Goal: Book appointment/travel/reservation

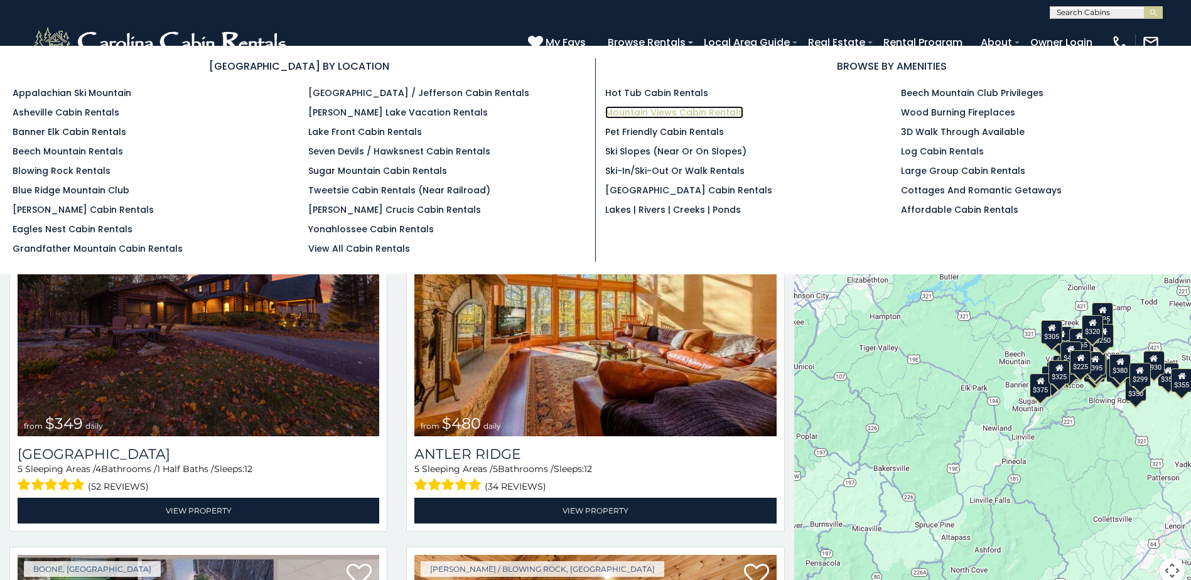
click at [650, 114] on link "Mountain Views Cabin Rentals" at bounding box center [674, 112] width 138 height 13
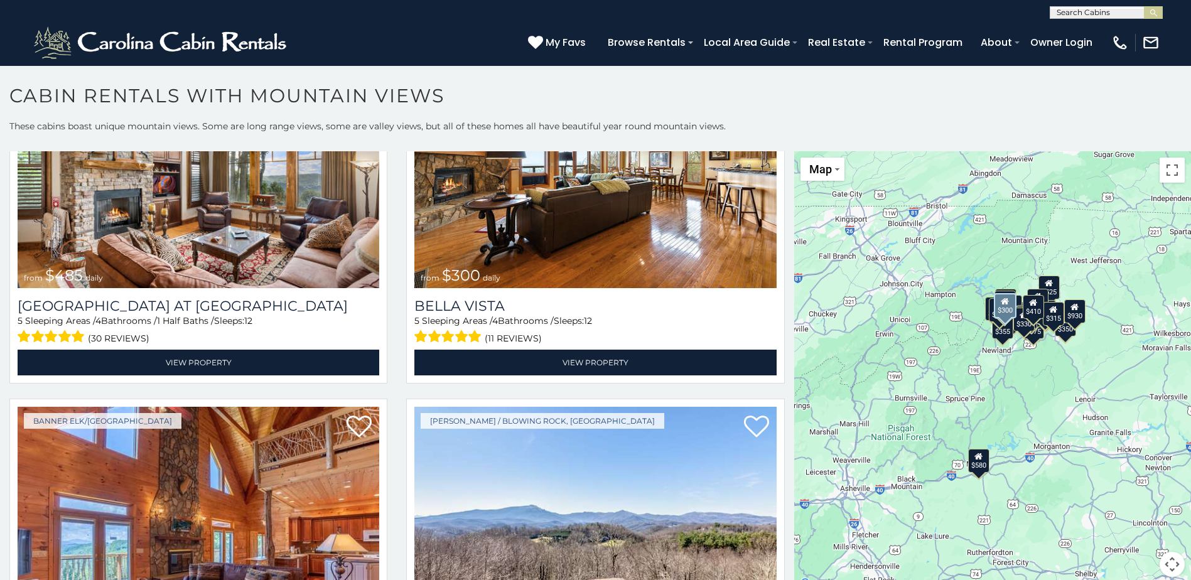
scroll to position [4648, 0]
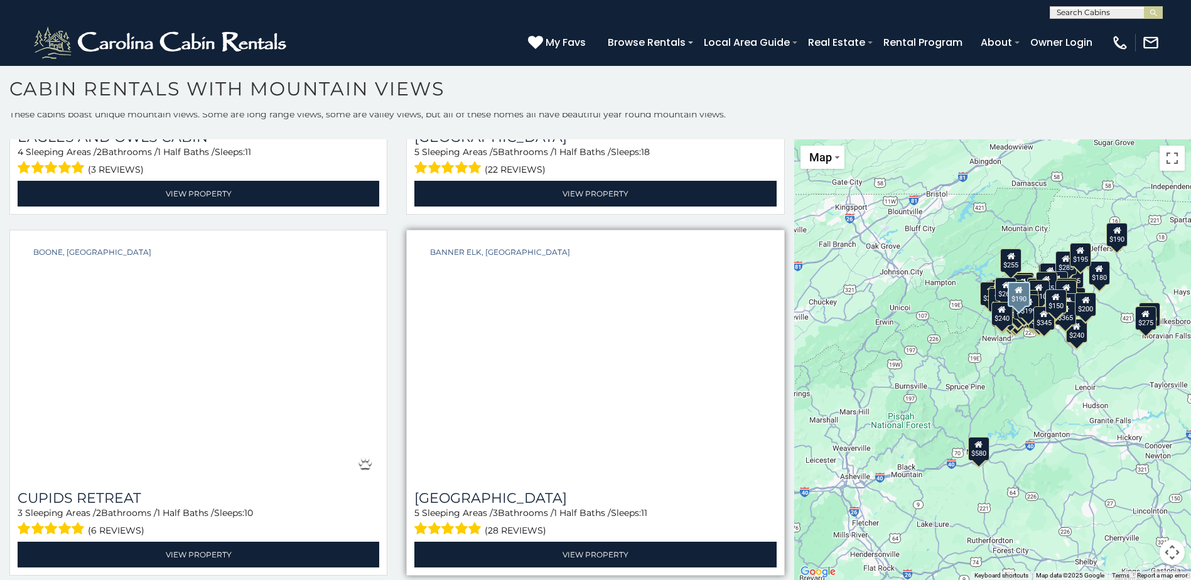
scroll to position [17698, 0]
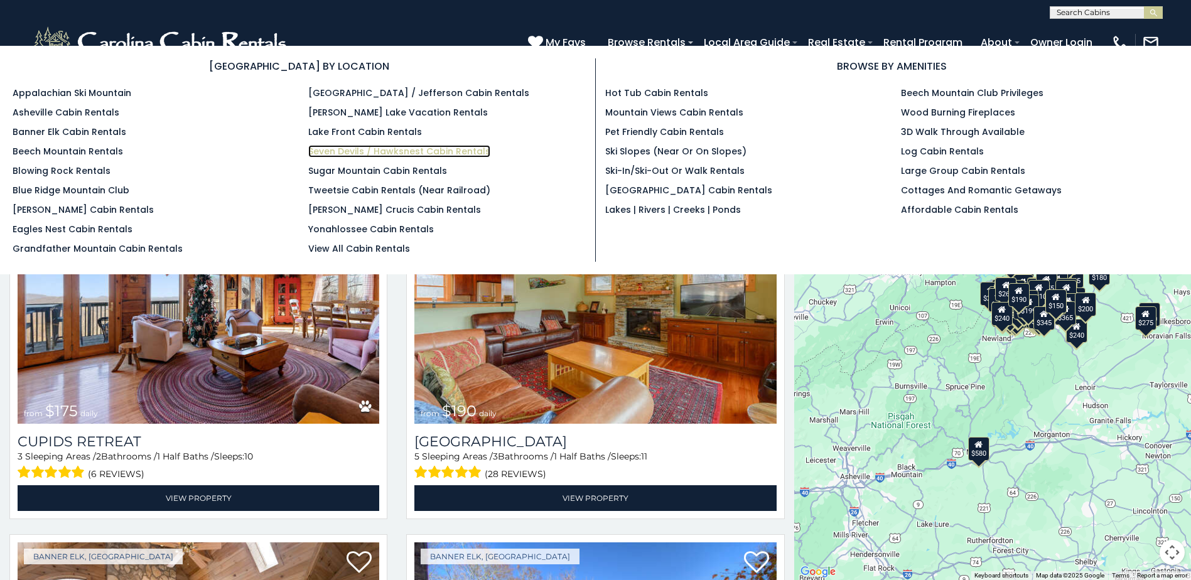
click at [342, 153] on link "Seven Devils / Hawksnest Cabin Rentals" at bounding box center [399, 151] width 182 height 13
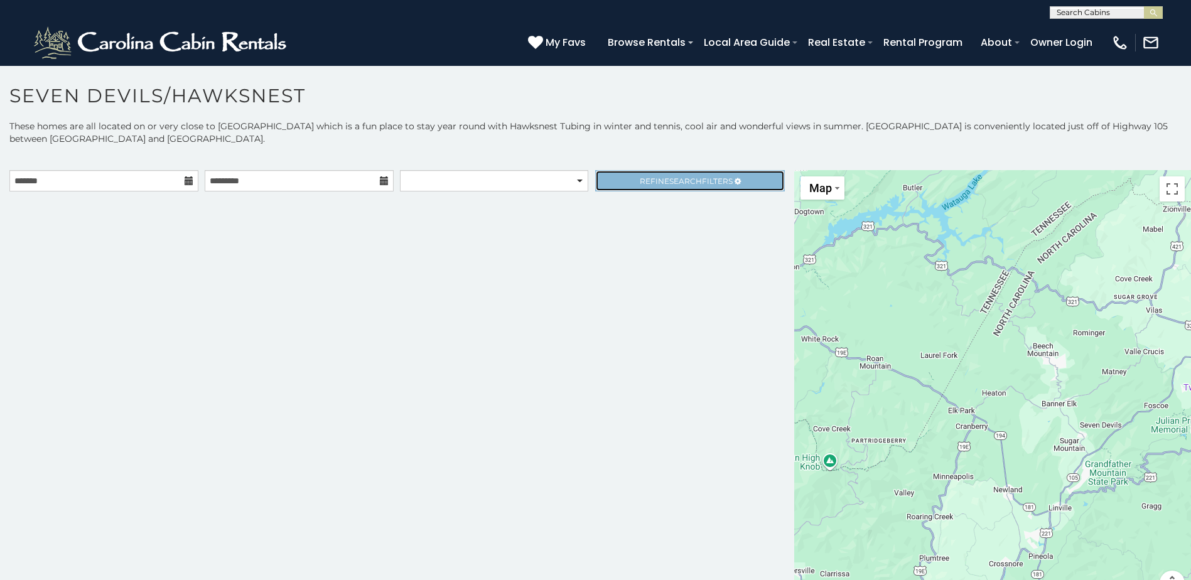
click at [672, 180] on span "Search" at bounding box center [686, 180] width 33 height 9
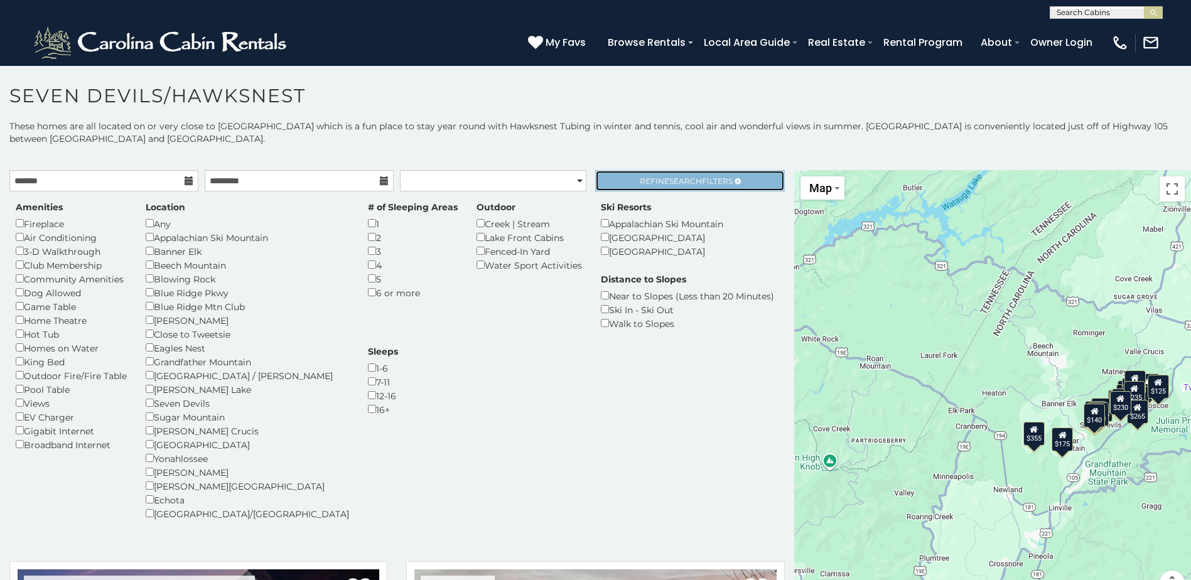
click at [651, 177] on span "Refine Search Filters" at bounding box center [686, 180] width 93 height 9
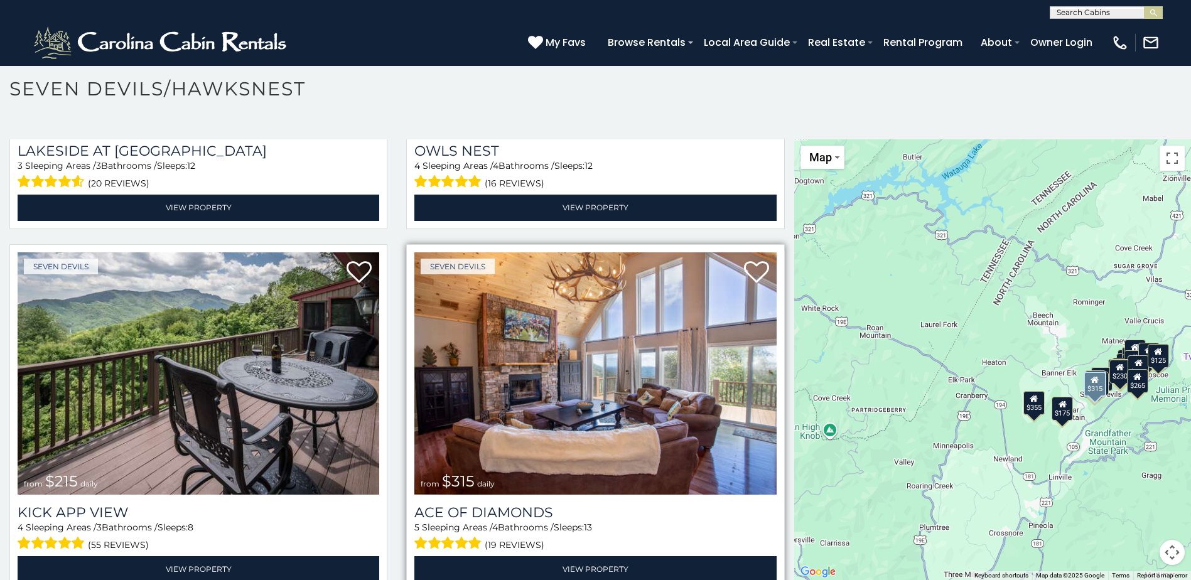
scroll to position [2041, 0]
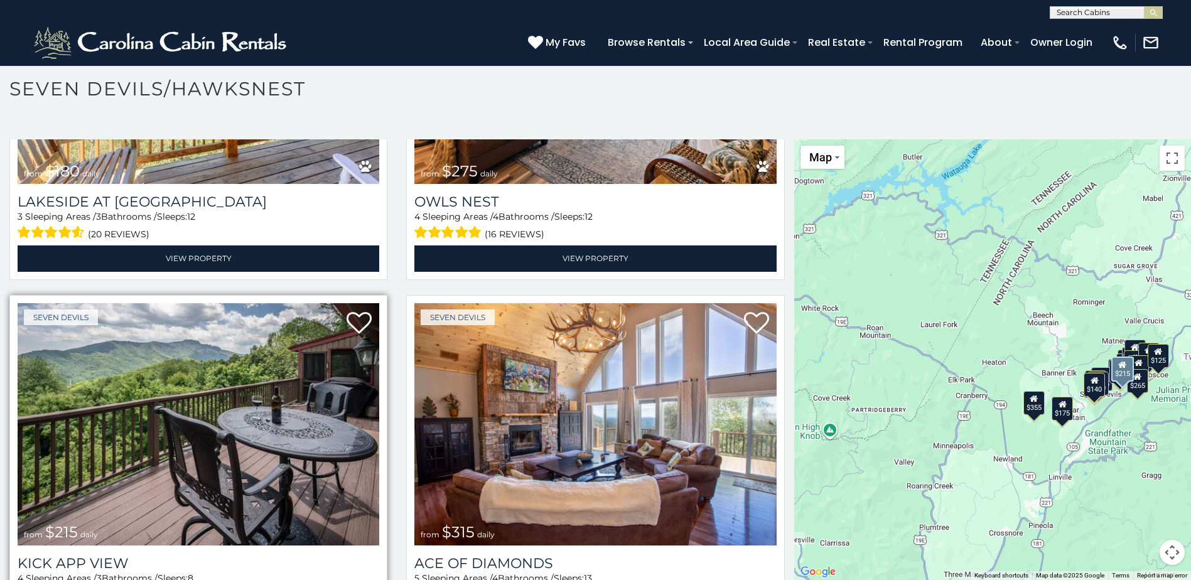
click at [265, 368] on img at bounding box center [199, 424] width 362 height 242
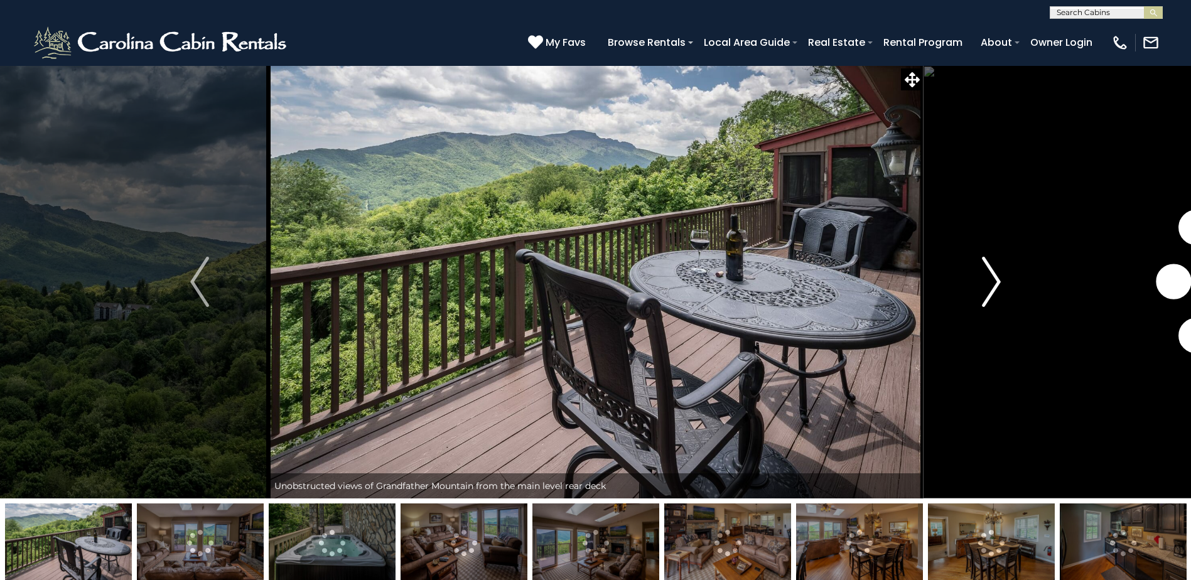
click at [989, 281] on img "Next" at bounding box center [991, 282] width 19 height 50
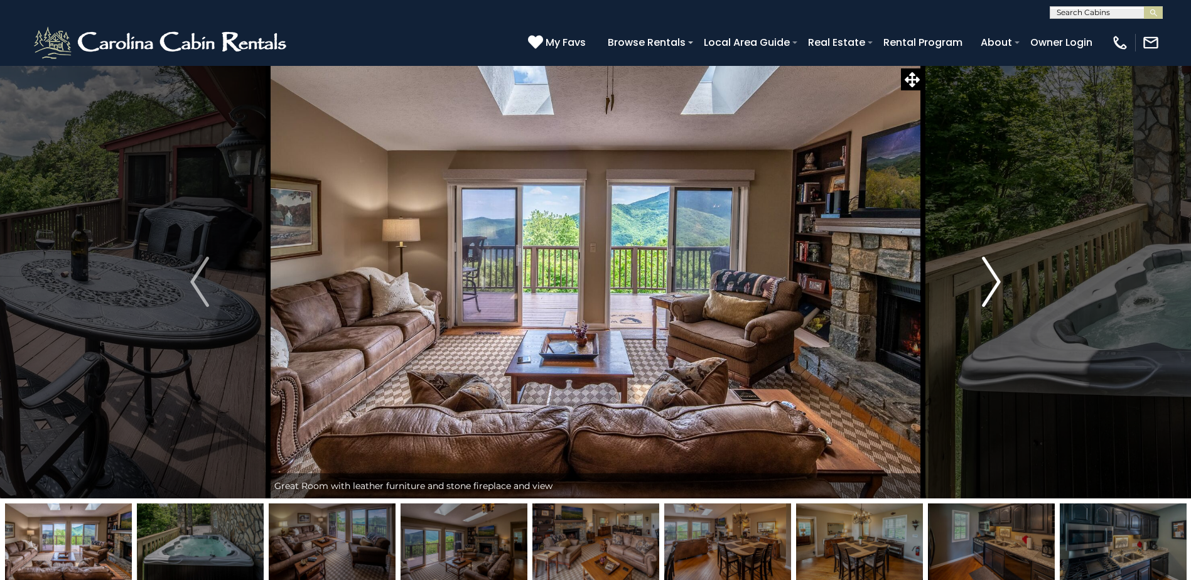
click at [989, 281] on img "Next" at bounding box center [991, 282] width 19 height 50
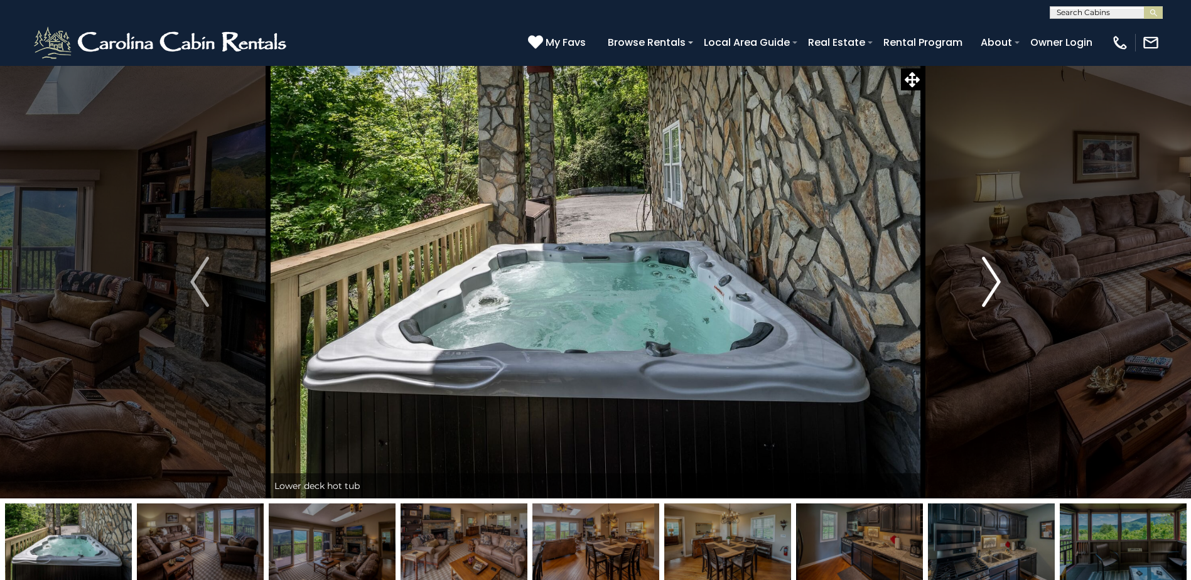
click at [989, 281] on img "Next" at bounding box center [991, 282] width 19 height 50
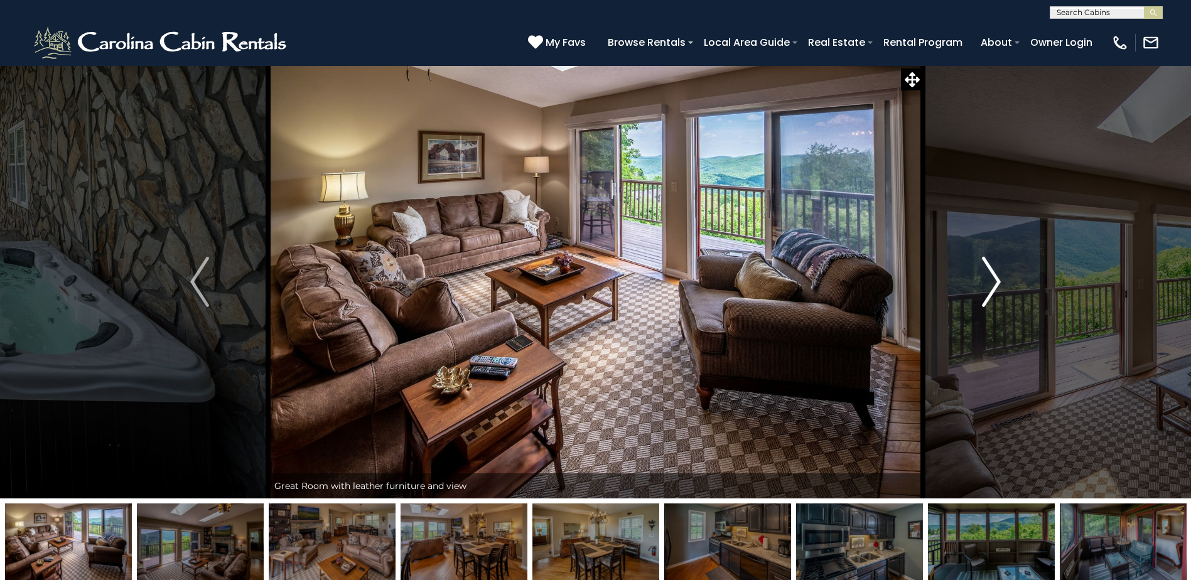
click at [989, 281] on img "Next" at bounding box center [991, 282] width 19 height 50
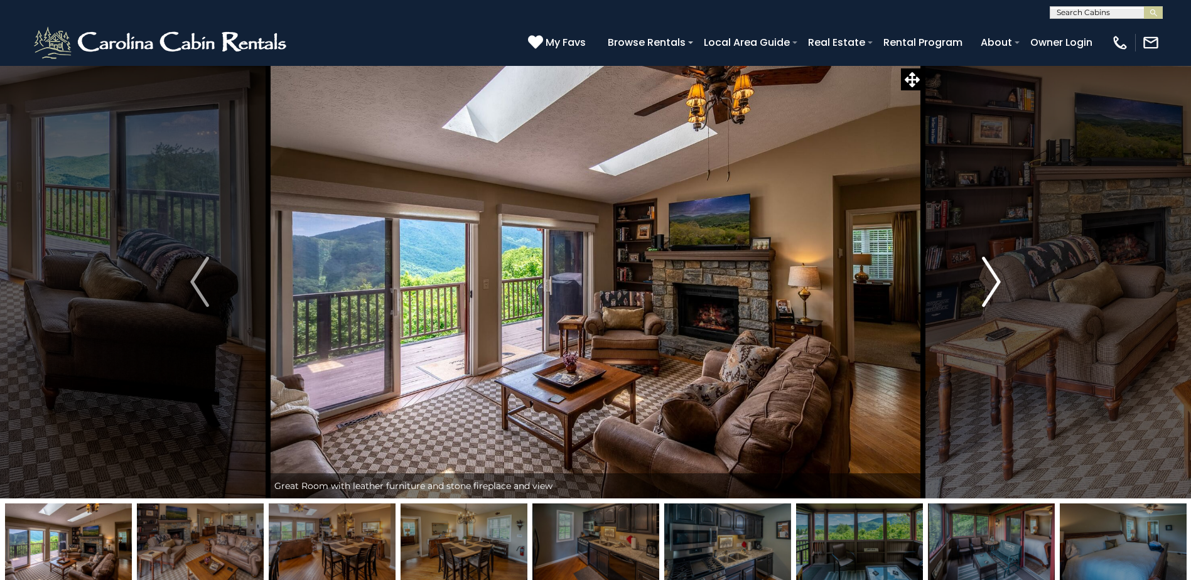
click at [989, 281] on img "Next" at bounding box center [991, 282] width 19 height 50
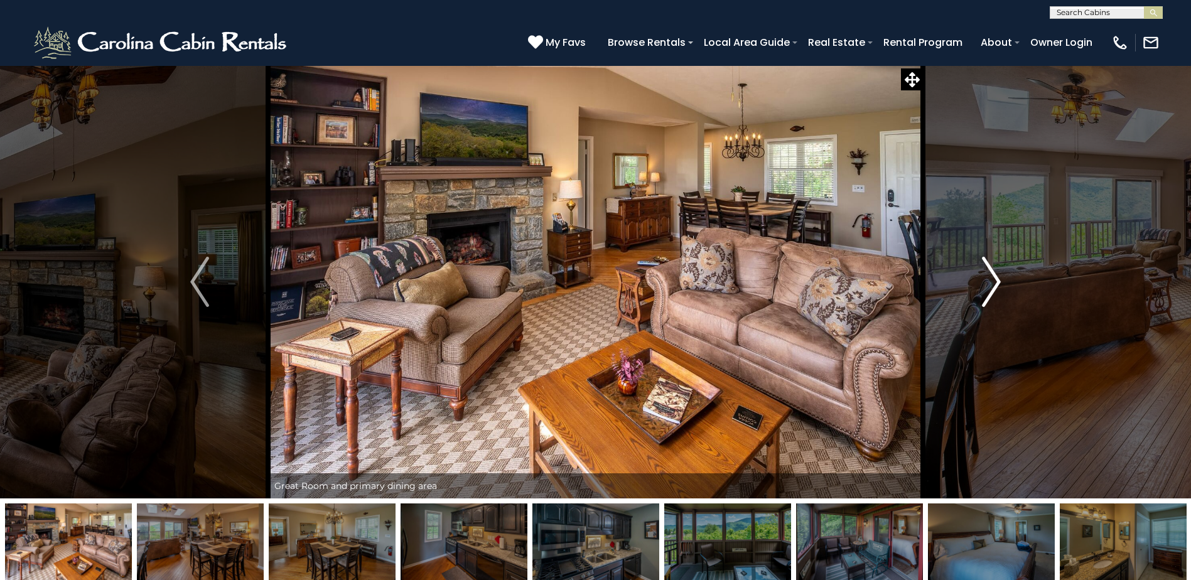
click at [989, 281] on img "Next" at bounding box center [991, 282] width 19 height 50
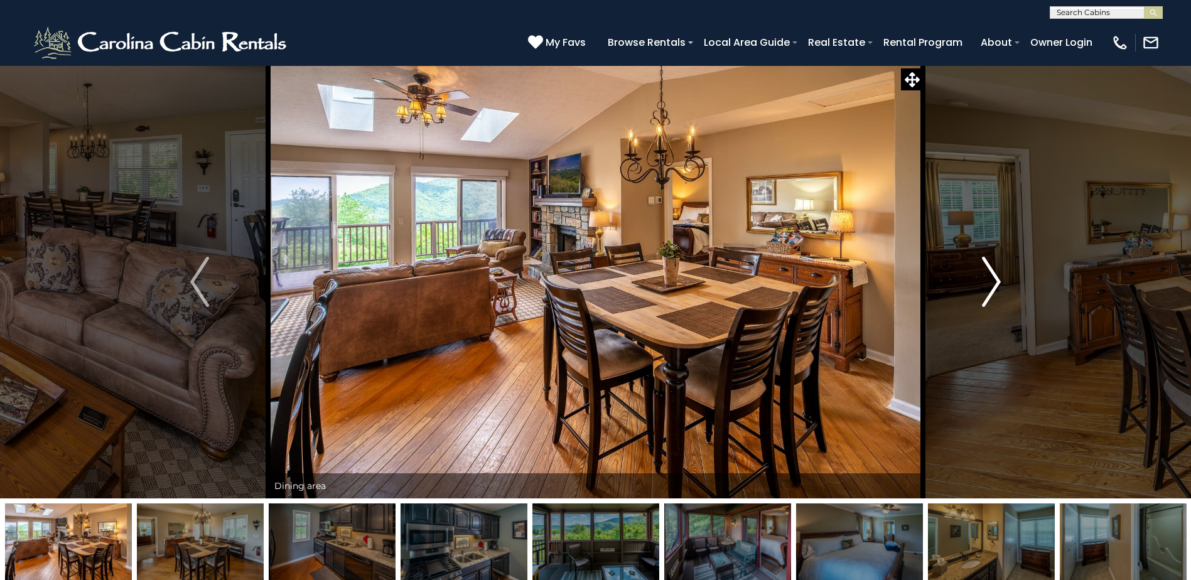
click at [989, 281] on img "Next" at bounding box center [991, 282] width 19 height 50
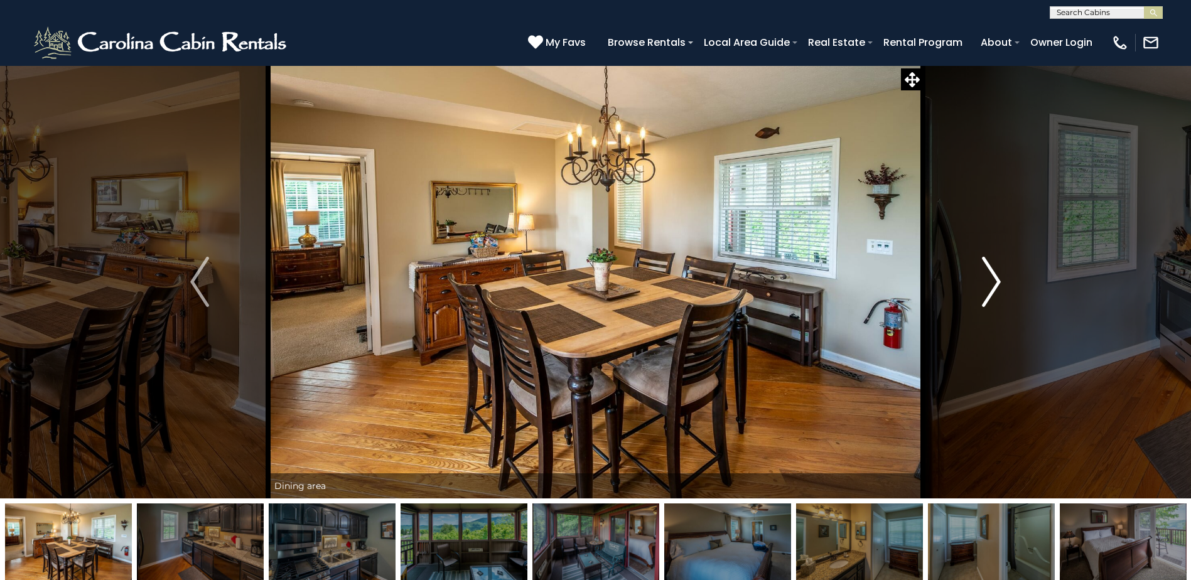
click at [989, 281] on img "Next" at bounding box center [991, 282] width 19 height 50
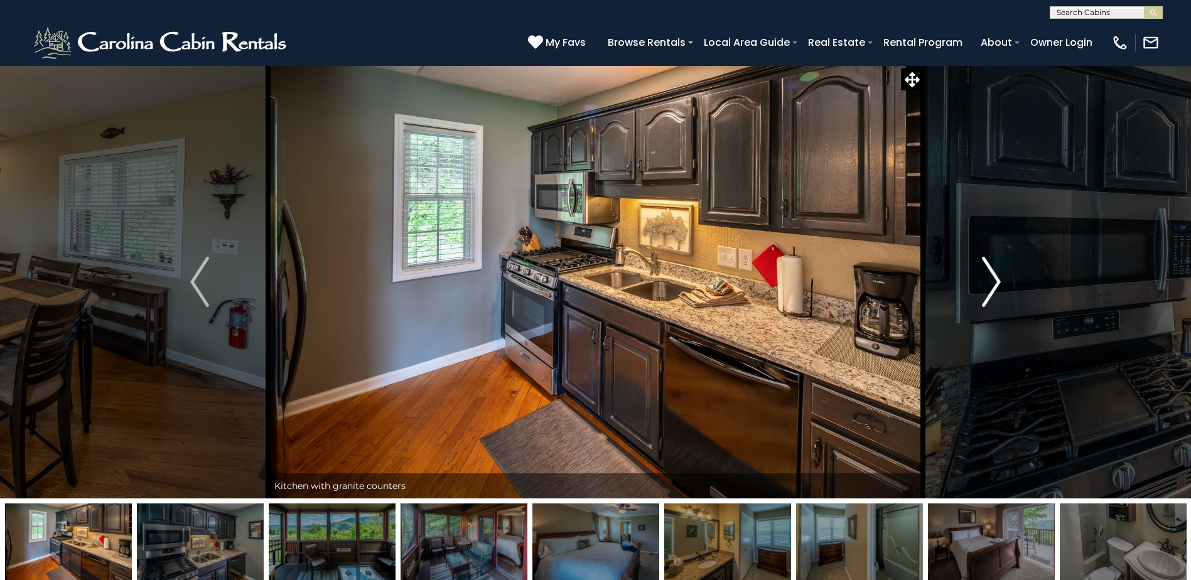
click at [989, 281] on img "Next" at bounding box center [991, 282] width 19 height 50
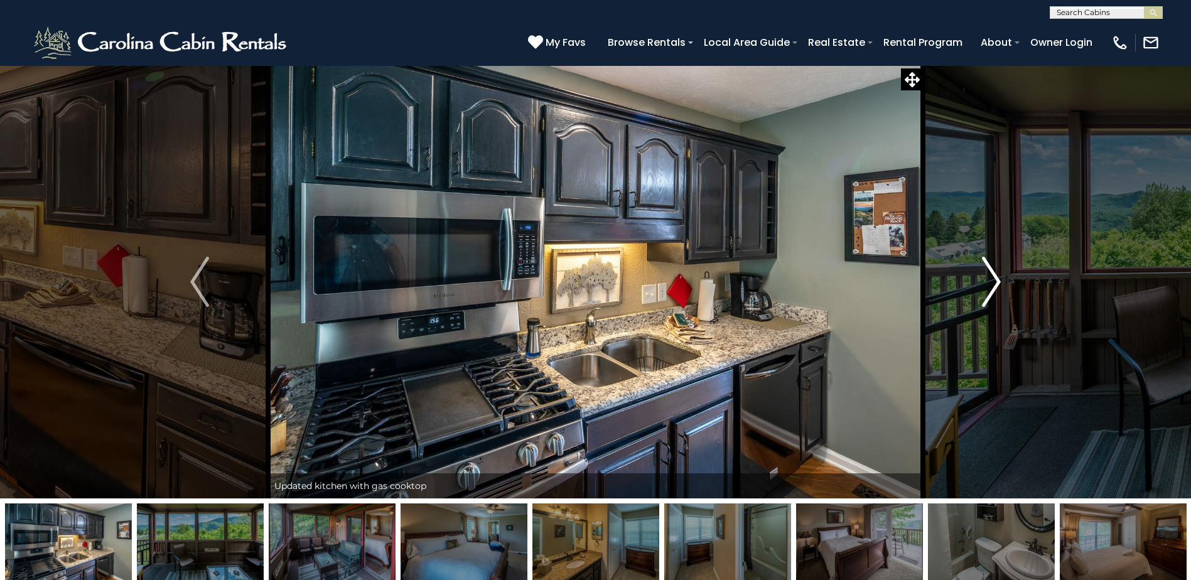
click at [989, 281] on img "Next" at bounding box center [991, 282] width 19 height 50
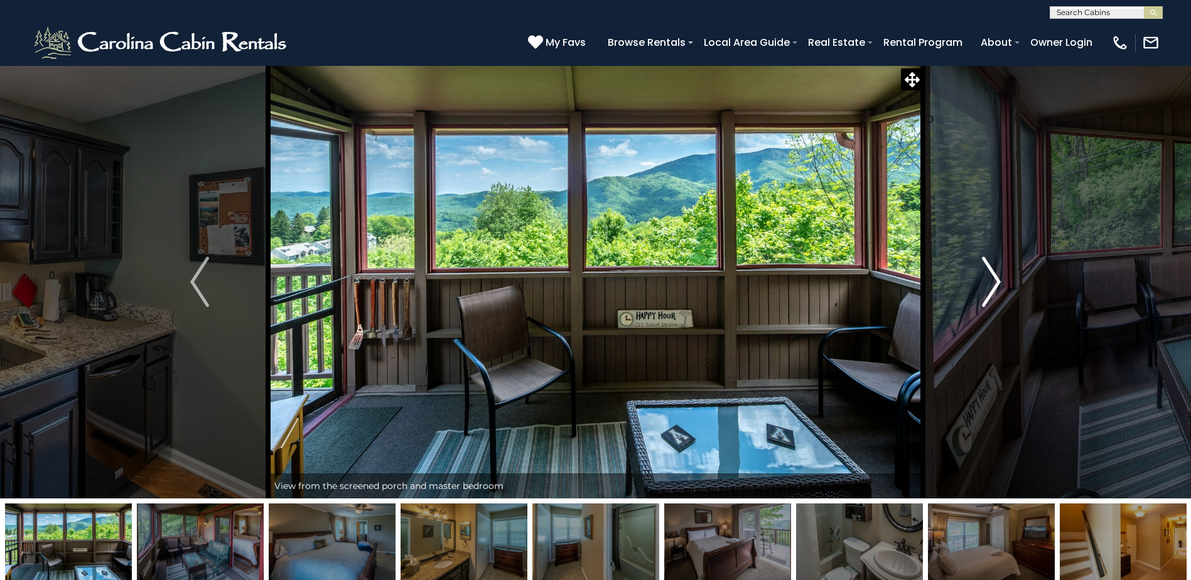
click at [989, 281] on img "Next" at bounding box center [991, 282] width 19 height 50
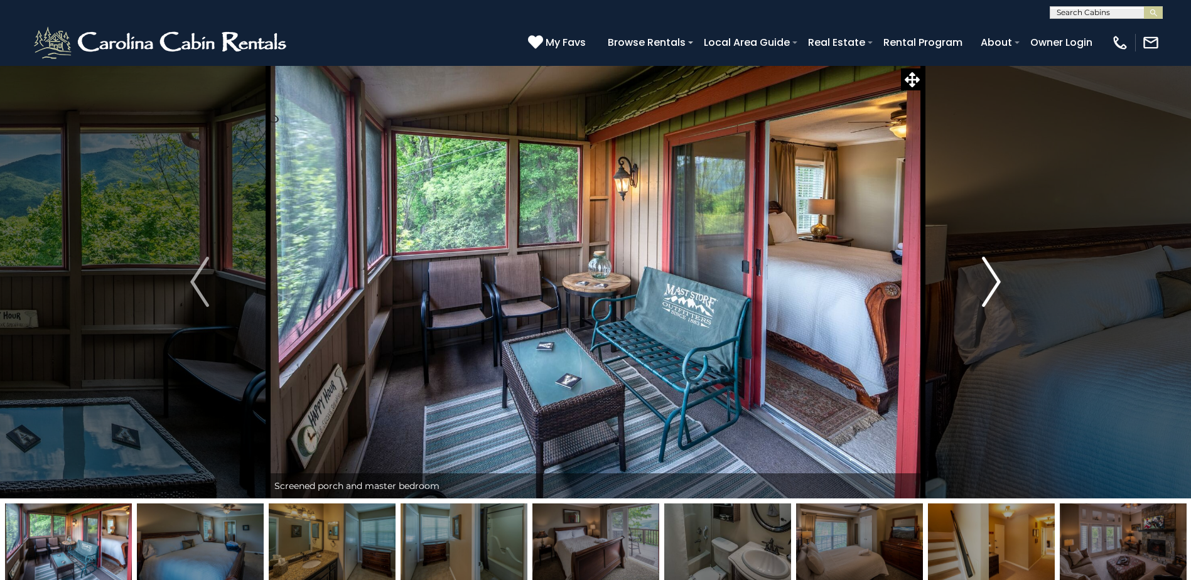
click at [989, 281] on img "Next" at bounding box center [991, 282] width 19 height 50
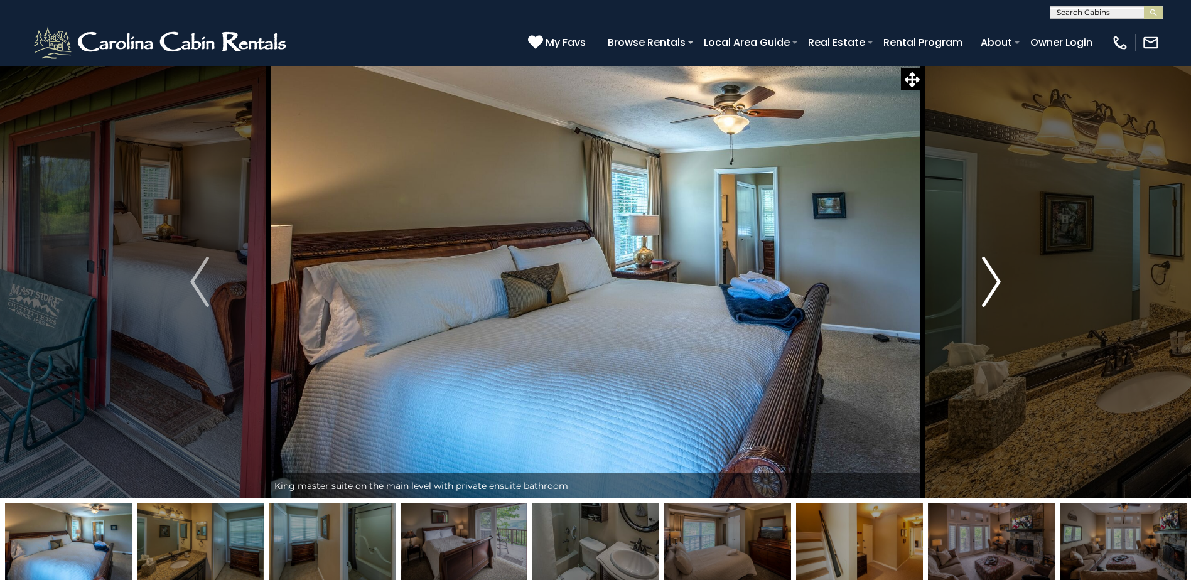
click at [989, 281] on img "Next" at bounding box center [991, 282] width 19 height 50
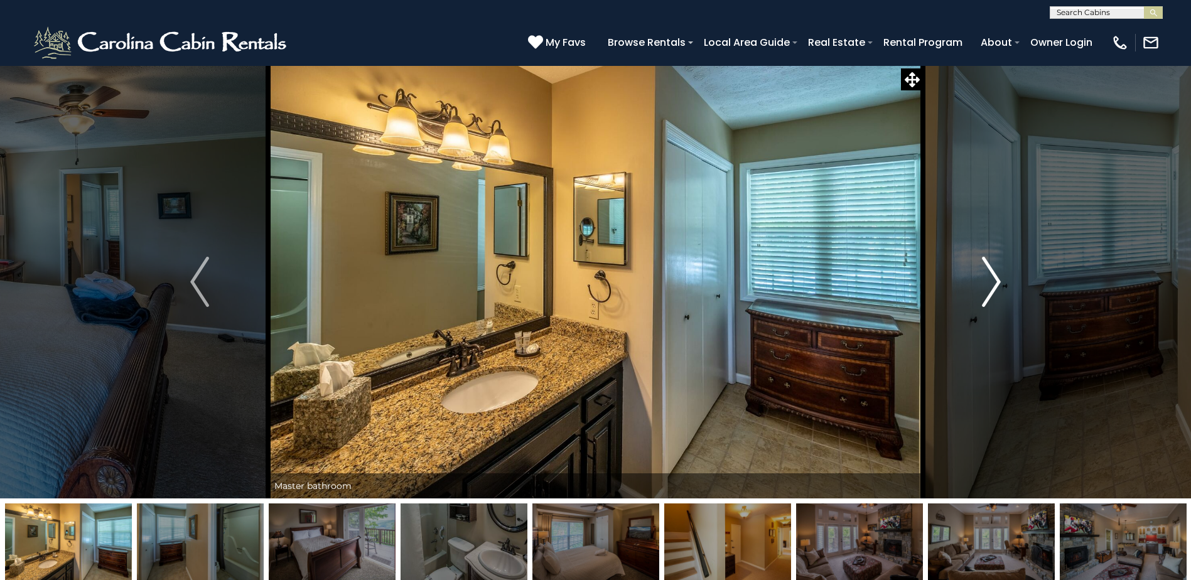
click at [989, 281] on img "Next" at bounding box center [991, 282] width 19 height 50
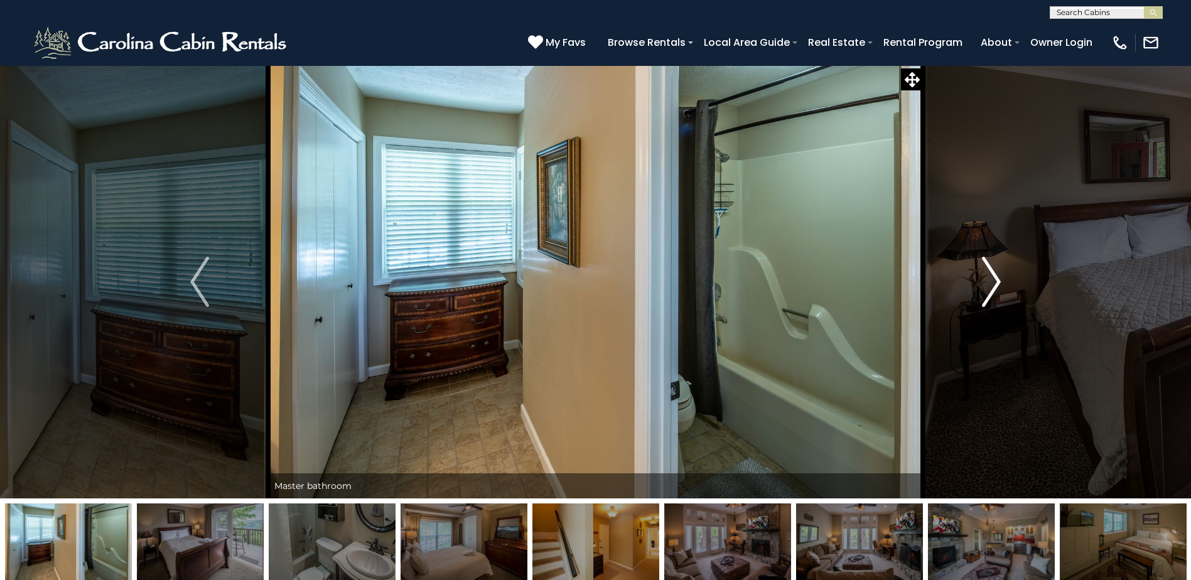
click at [989, 281] on img "Next" at bounding box center [991, 282] width 19 height 50
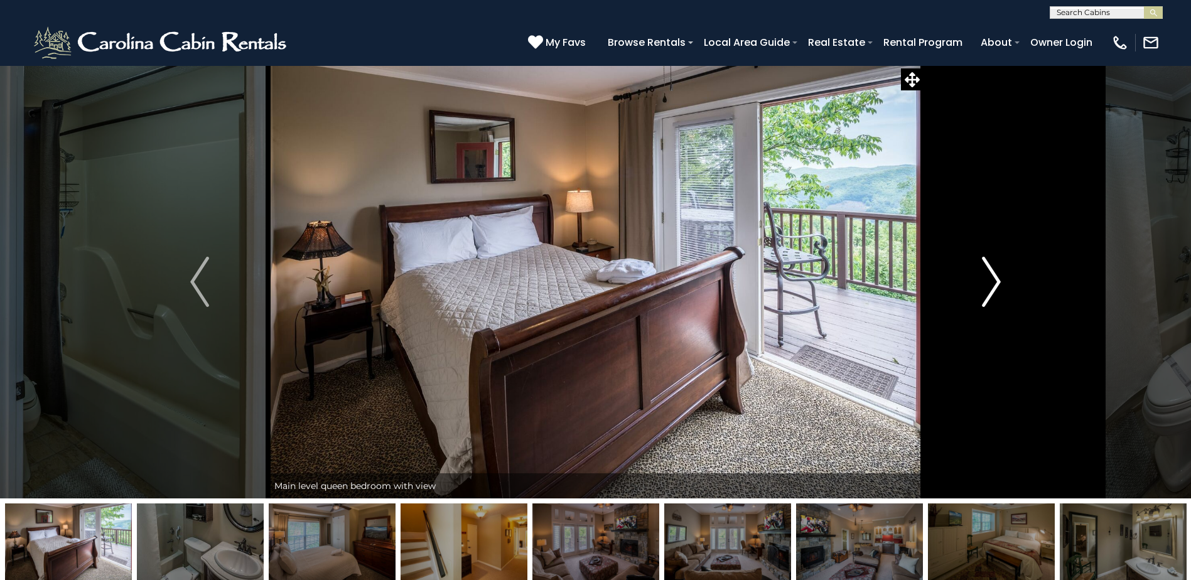
click at [989, 281] on img "Next" at bounding box center [991, 282] width 19 height 50
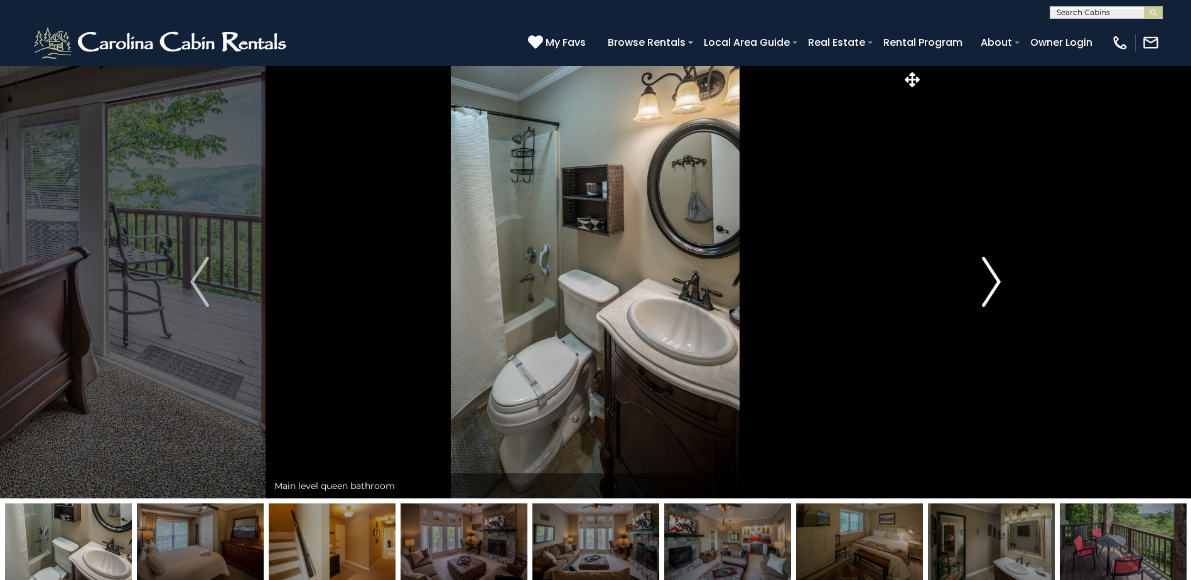
click at [989, 281] on img "Next" at bounding box center [991, 282] width 19 height 50
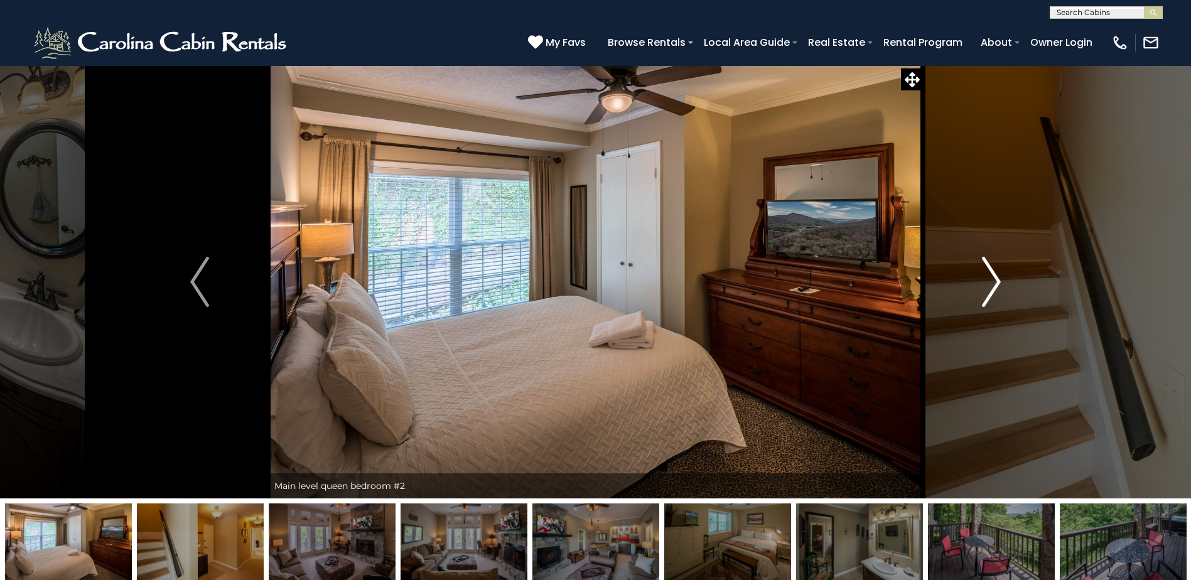
click at [989, 281] on img "Next" at bounding box center [991, 282] width 19 height 50
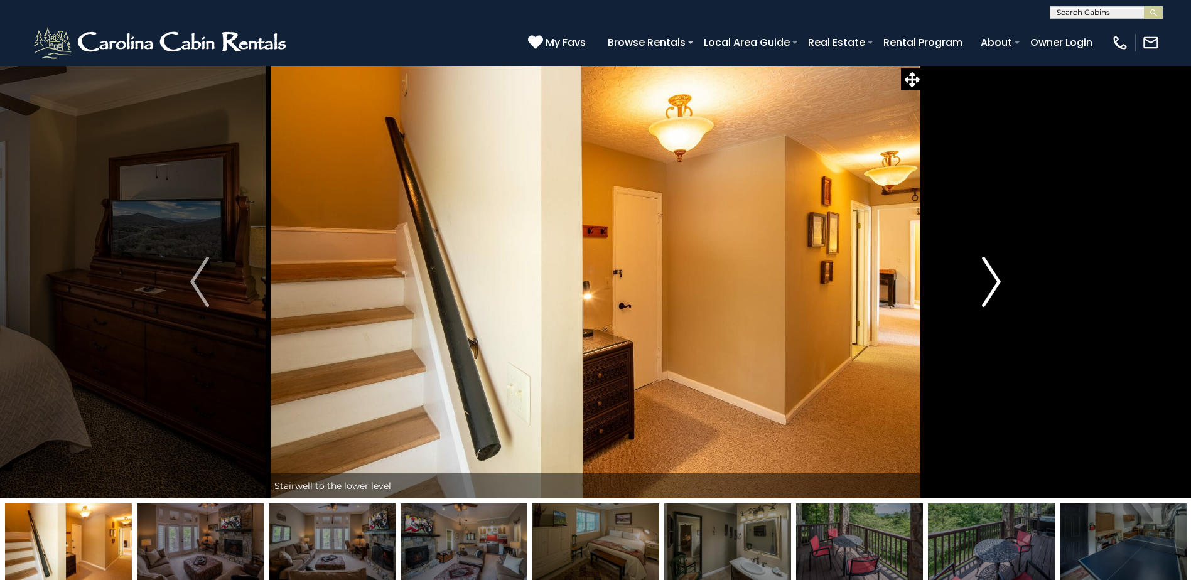
click at [989, 281] on img "Next" at bounding box center [991, 282] width 19 height 50
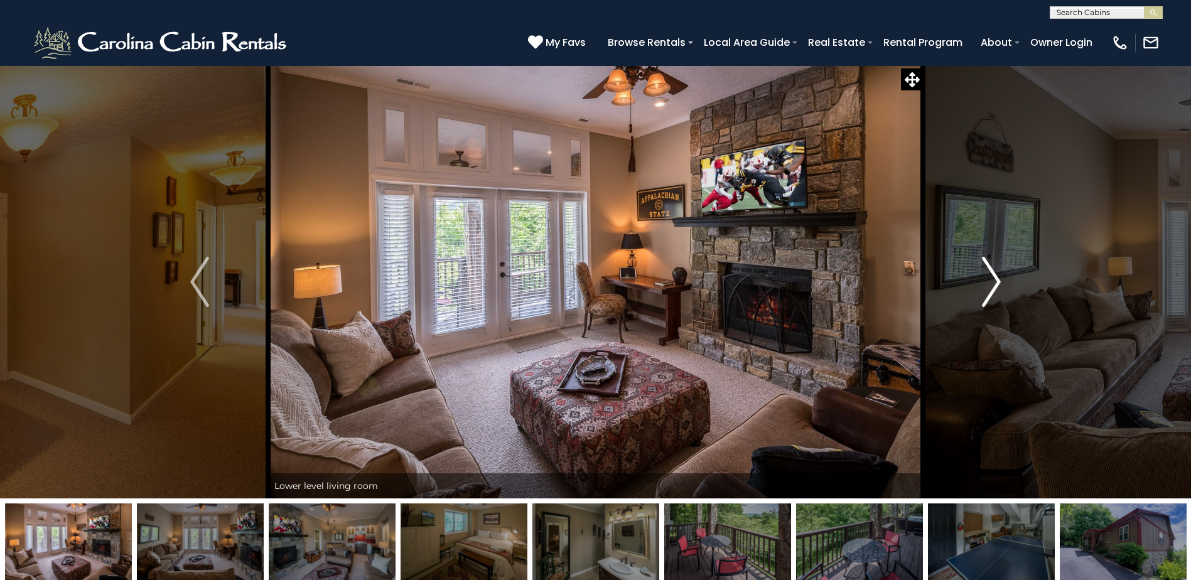
click at [989, 281] on img "Next" at bounding box center [991, 282] width 19 height 50
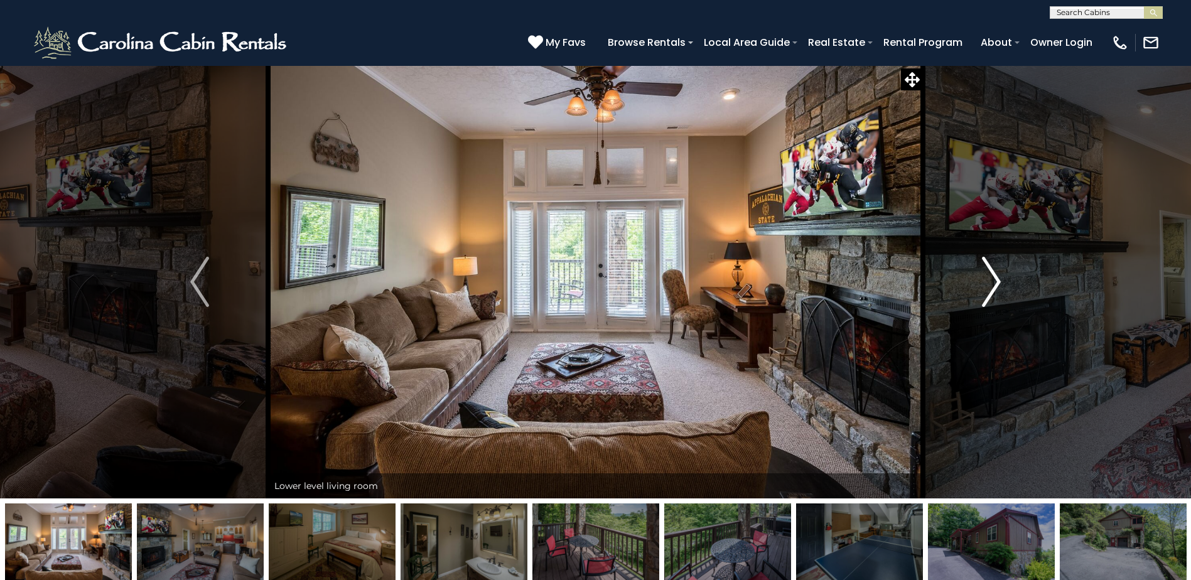
click at [989, 281] on img "Next" at bounding box center [991, 282] width 19 height 50
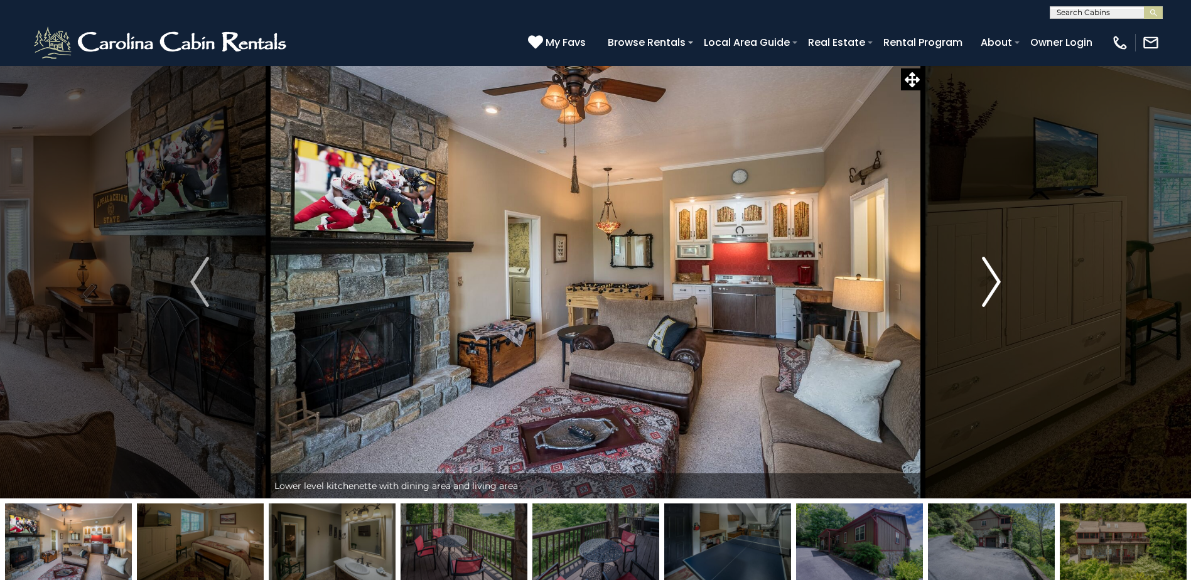
click at [989, 281] on img "Next" at bounding box center [991, 282] width 19 height 50
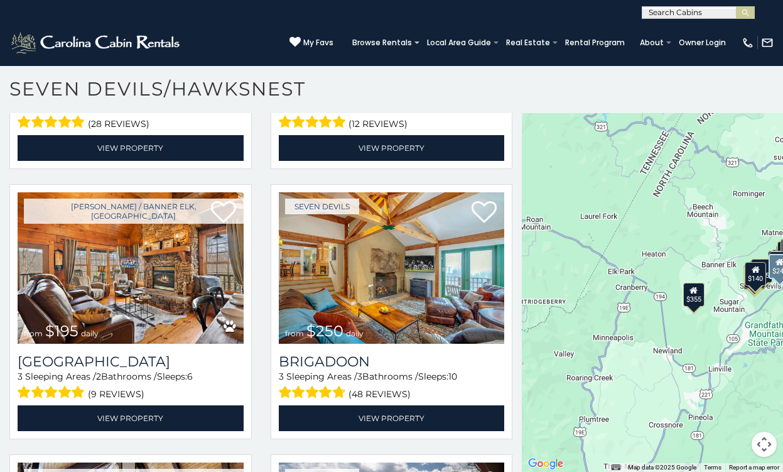
scroll to position [2324, 0]
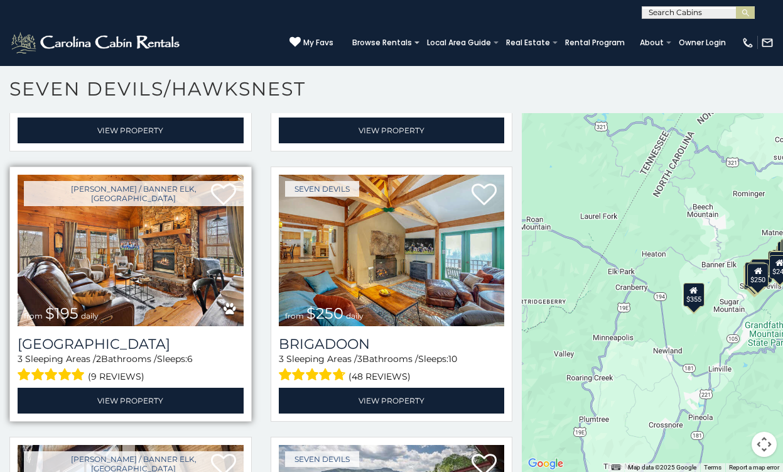
click at [187, 203] on img at bounding box center [131, 250] width 226 height 151
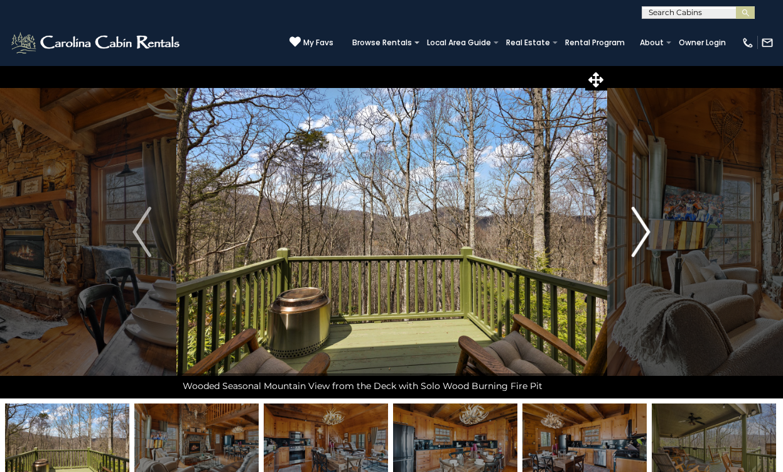
click at [646, 231] on img "Next" at bounding box center [641, 232] width 19 height 50
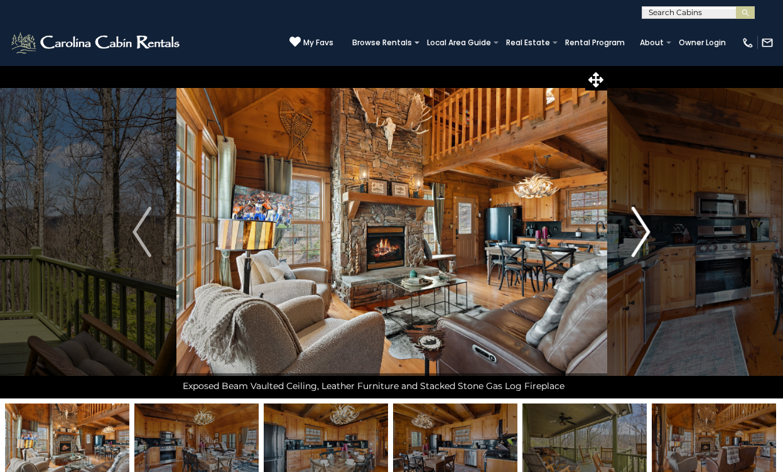
click at [646, 231] on img "Next" at bounding box center [641, 232] width 19 height 50
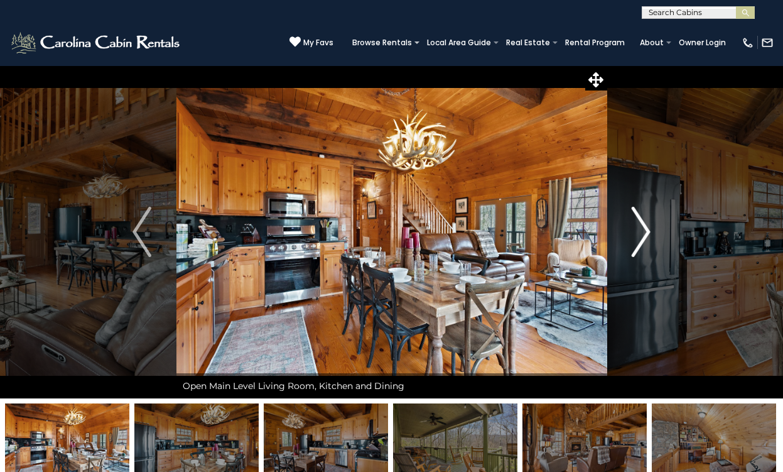
click at [646, 231] on img "Next" at bounding box center [641, 232] width 19 height 50
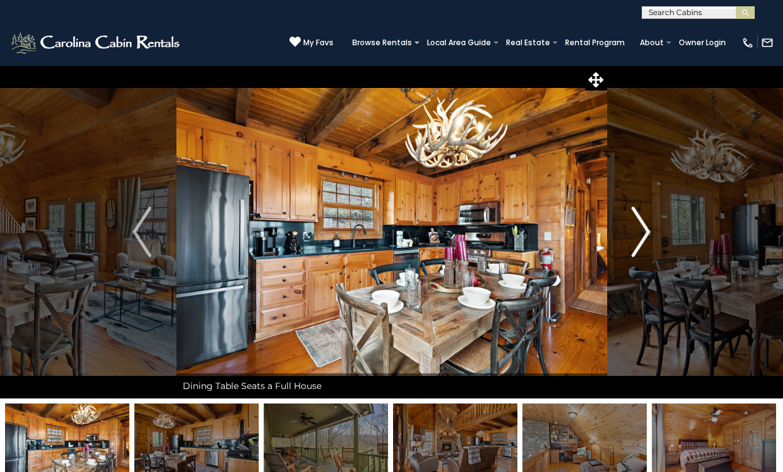
click at [646, 231] on img "Next" at bounding box center [641, 232] width 19 height 50
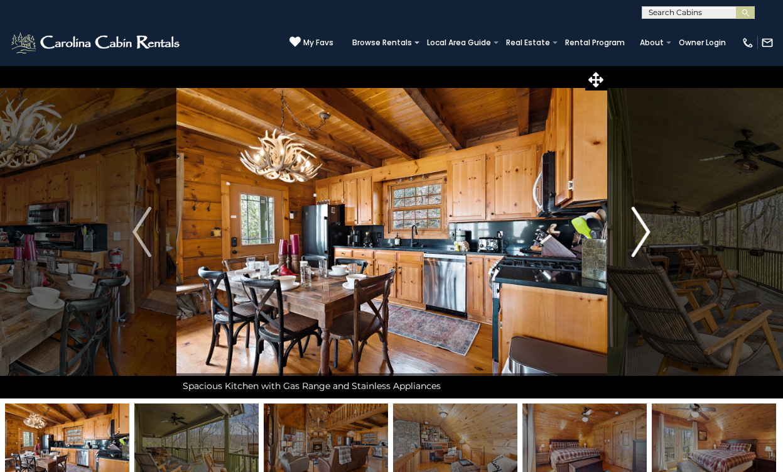
click at [646, 231] on img "Next" at bounding box center [641, 232] width 19 height 50
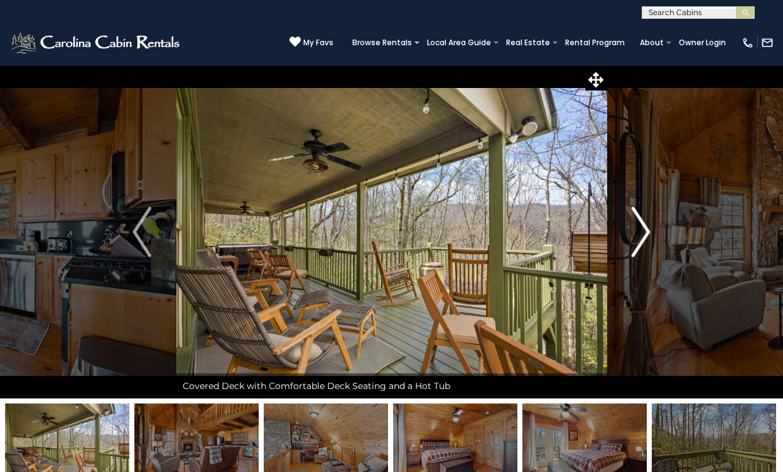
click at [646, 231] on img "Next" at bounding box center [641, 232] width 19 height 50
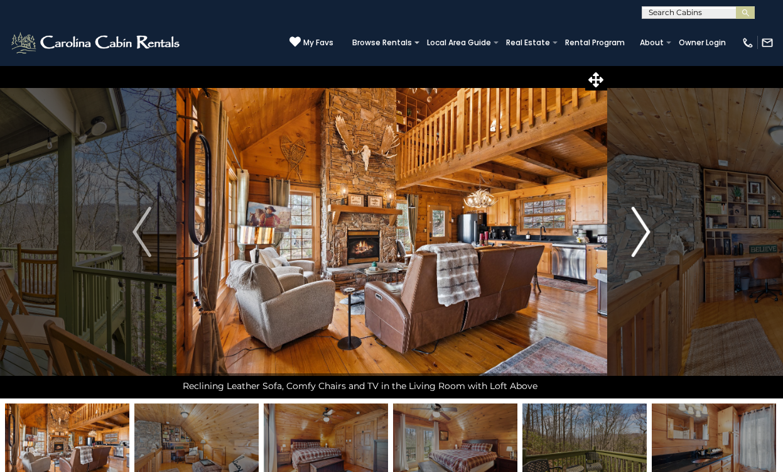
click at [646, 231] on img "Next" at bounding box center [641, 232] width 19 height 50
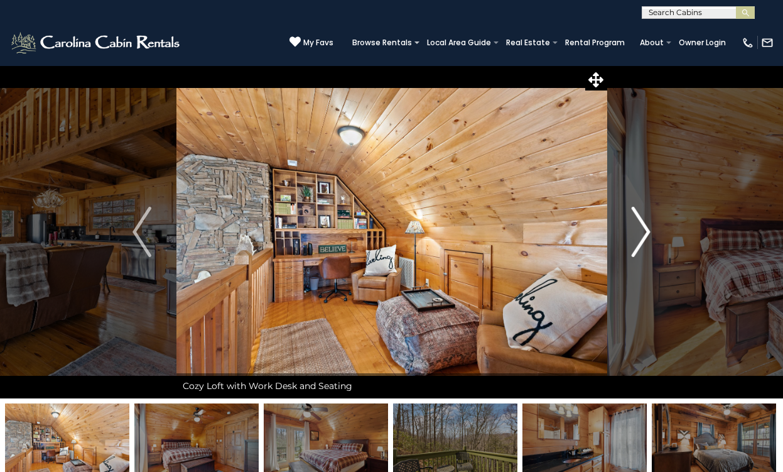
click at [646, 231] on img "Next" at bounding box center [641, 232] width 19 height 50
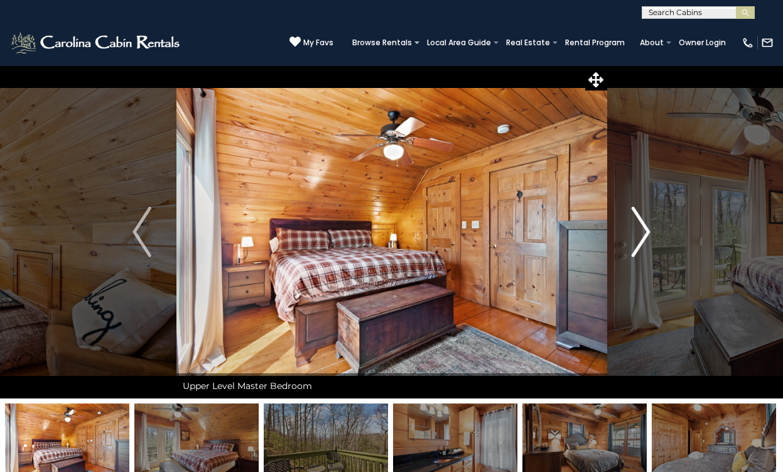
click at [646, 231] on img "Next" at bounding box center [641, 232] width 19 height 50
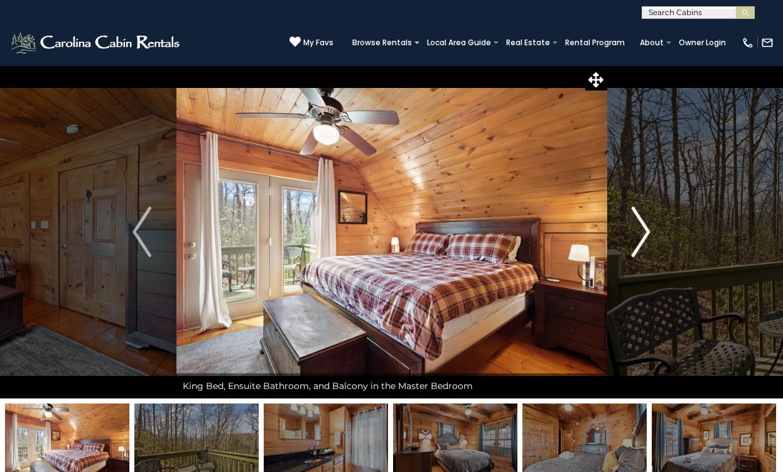
click at [646, 231] on img "Next" at bounding box center [641, 232] width 19 height 50
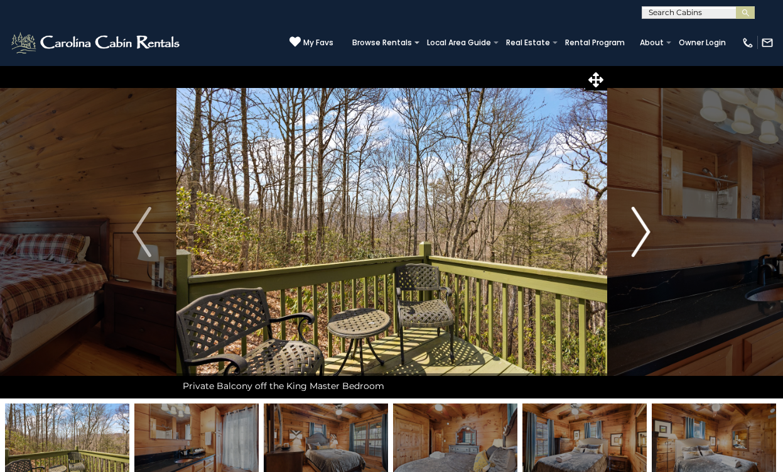
click at [646, 231] on img "Next" at bounding box center [641, 232] width 19 height 50
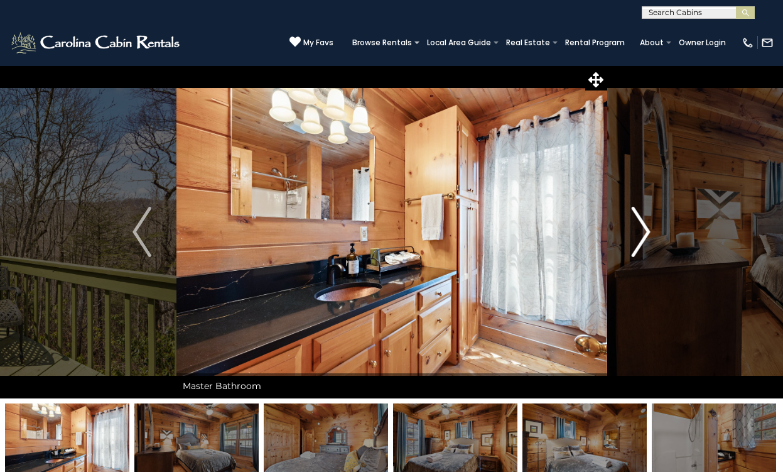
click at [646, 231] on img "Next" at bounding box center [641, 232] width 19 height 50
